Goal: Navigation & Orientation: Find specific page/section

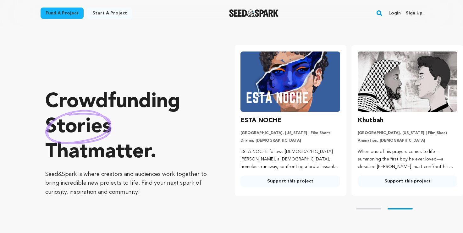
scroll to position [0, 122]
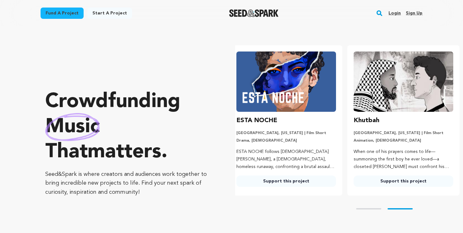
click at [393, 14] on link "Login" at bounding box center [394, 13] width 12 height 10
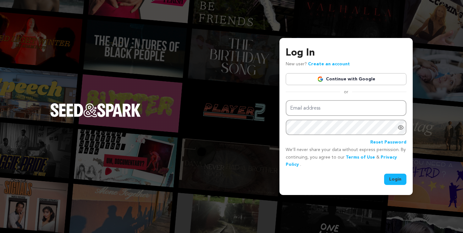
click at [303, 79] on link "Continue with Google" at bounding box center [346, 79] width 121 height 12
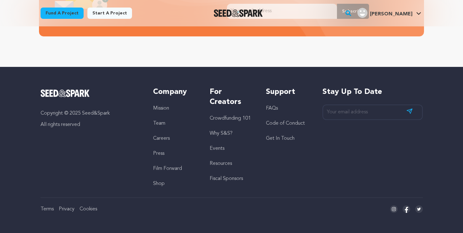
click at [228, 179] on link "Fiscal Sponsors" at bounding box center [226, 178] width 33 height 5
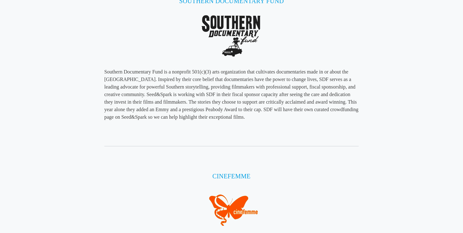
scroll to position [1213, 0]
